Goal: Task Accomplishment & Management: Complete application form

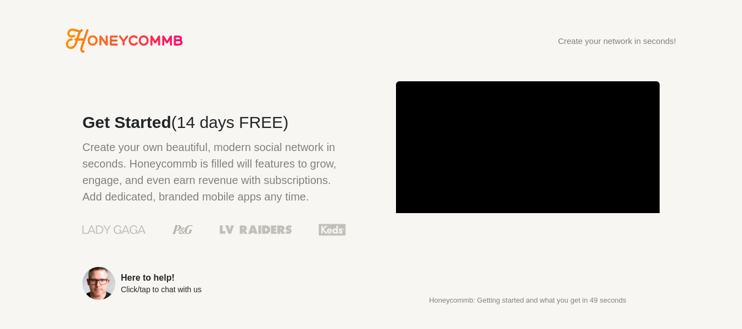
click at [639, 42] on div "Create your network in seconds!" at bounding box center [617, 41] width 118 height 8
click at [219, 126] on span "(14 days FREE)" at bounding box center [229, 122] width 117 height 18
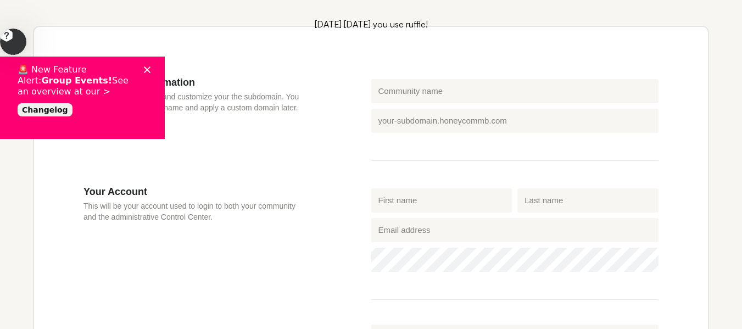
scroll to position [303, 0]
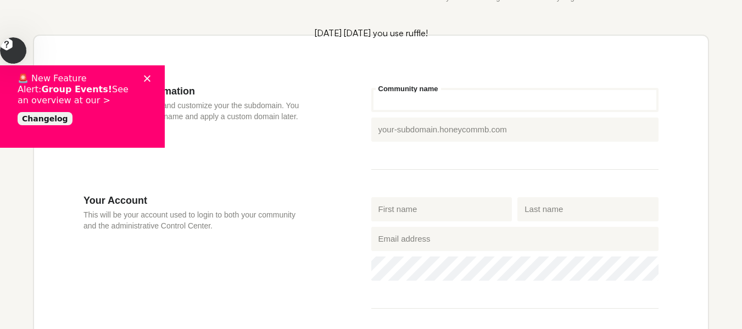
click at [442, 98] on input "Community name" at bounding box center [515, 100] width 288 height 24
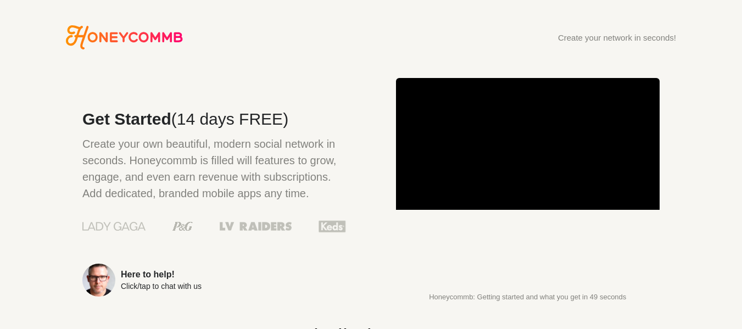
scroll to position [0, 0]
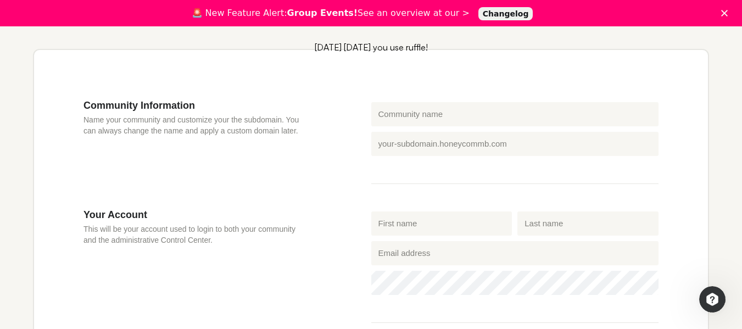
scroll to position [293, 0]
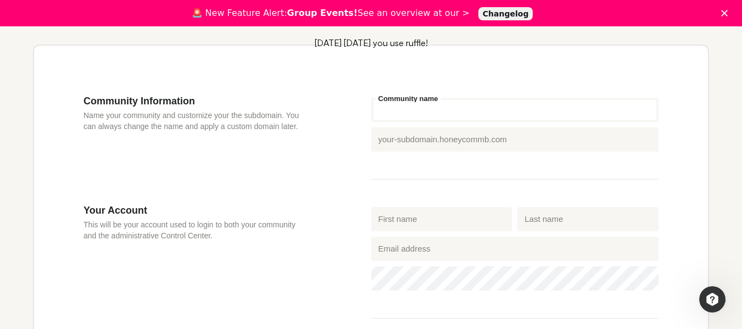
click at [493, 105] on input "Community name" at bounding box center [515, 110] width 288 height 24
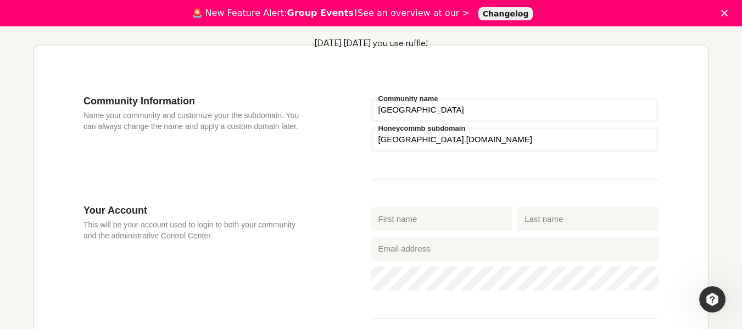
type input "[GEOGRAPHIC_DATA]"
click at [446, 132] on label "Honeycommb subdomain" at bounding box center [422, 128] width 93 height 7
click at [446, 133] on input "Honeycommb subdomain" at bounding box center [515, 139] width 288 height 24
click at [441, 139] on input "Honeycommb subdomain" at bounding box center [515, 139] width 288 height 24
click at [397, 144] on input "Honeycommb subdomain" at bounding box center [515, 139] width 288 height 24
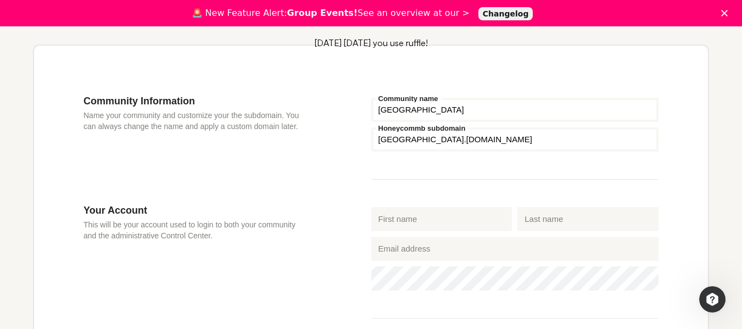
click at [464, 178] on fieldset "nepal Community name Honeycommb subdomain [GEOGRAPHIC_DATA] .[DOMAIN_NAME]" at bounding box center [515, 137] width 288 height 85
click at [488, 143] on input "Honeycommb subdomain" at bounding box center [515, 139] width 288 height 24
click at [447, 224] on input "First name" at bounding box center [441, 219] width 141 height 24
type input "[PERSON_NAME]"
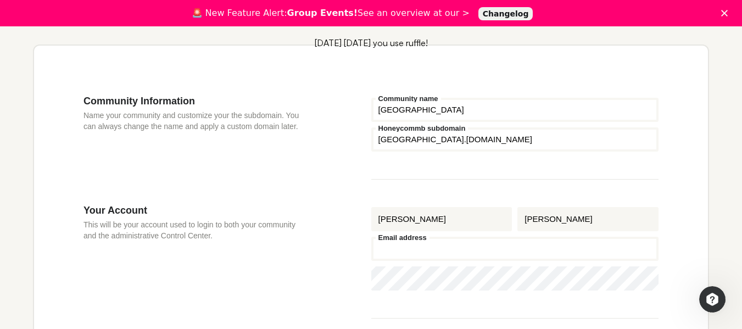
type input "[EMAIL_ADDRESS][DOMAIN_NAME]"
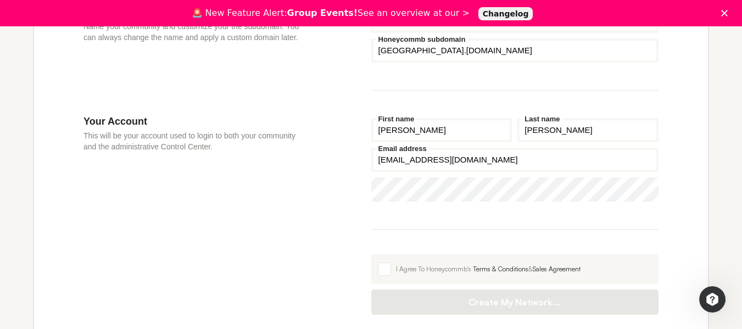
scroll to position [383, 0]
click at [478, 218] on fieldset "[PERSON_NAME] First name [PERSON_NAME] Last name [EMAIL_ADDRESS][DOMAIN_NAME] E…" at bounding box center [515, 171] width 288 height 114
click at [389, 266] on span at bounding box center [384, 267] width 13 height 13
click at [371, 253] on input "I Agree To Honeycommb's Terms & Conditions & Sales Agreement" at bounding box center [371, 253] width 0 height 0
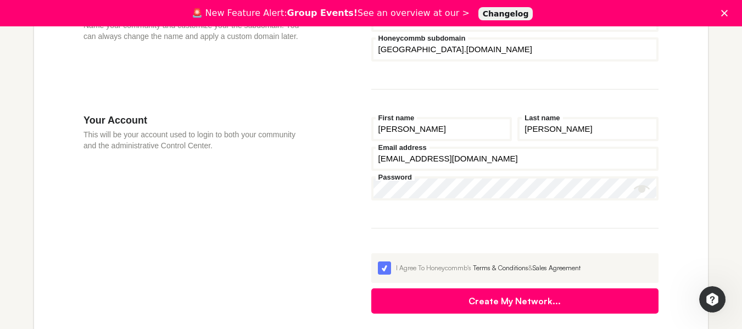
click at [647, 187] on icon "Show password" at bounding box center [642, 189] width 16 height 8
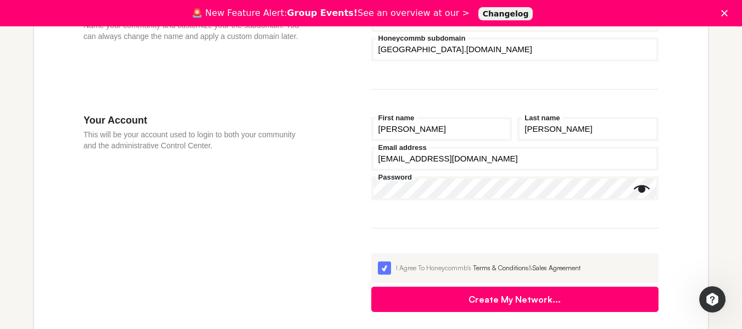
click at [519, 295] on button "Create My Network..." at bounding box center [515, 299] width 288 height 25
